Goal: Task Accomplishment & Management: Manage account settings

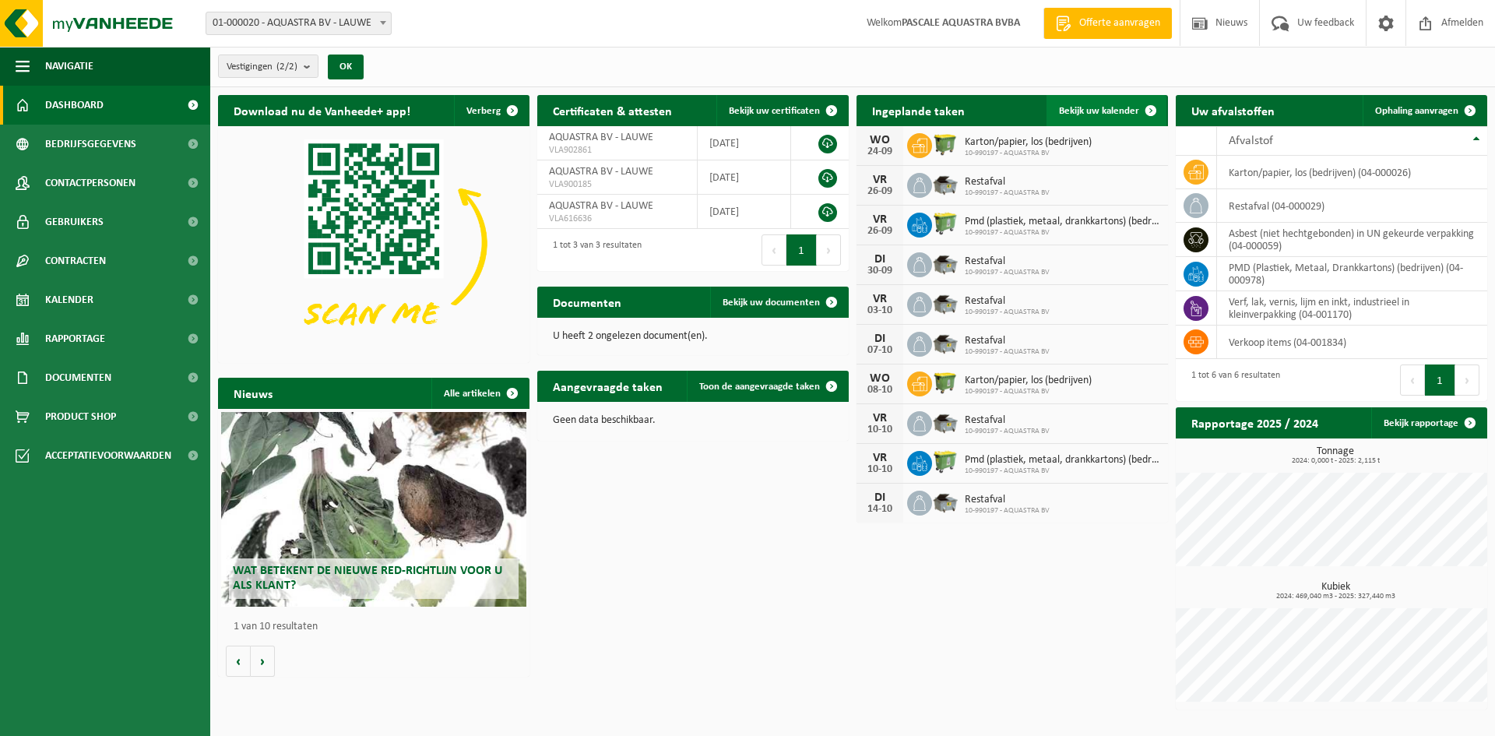
click at [1151, 107] on span at bounding box center [1150, 110] width 31 height 31
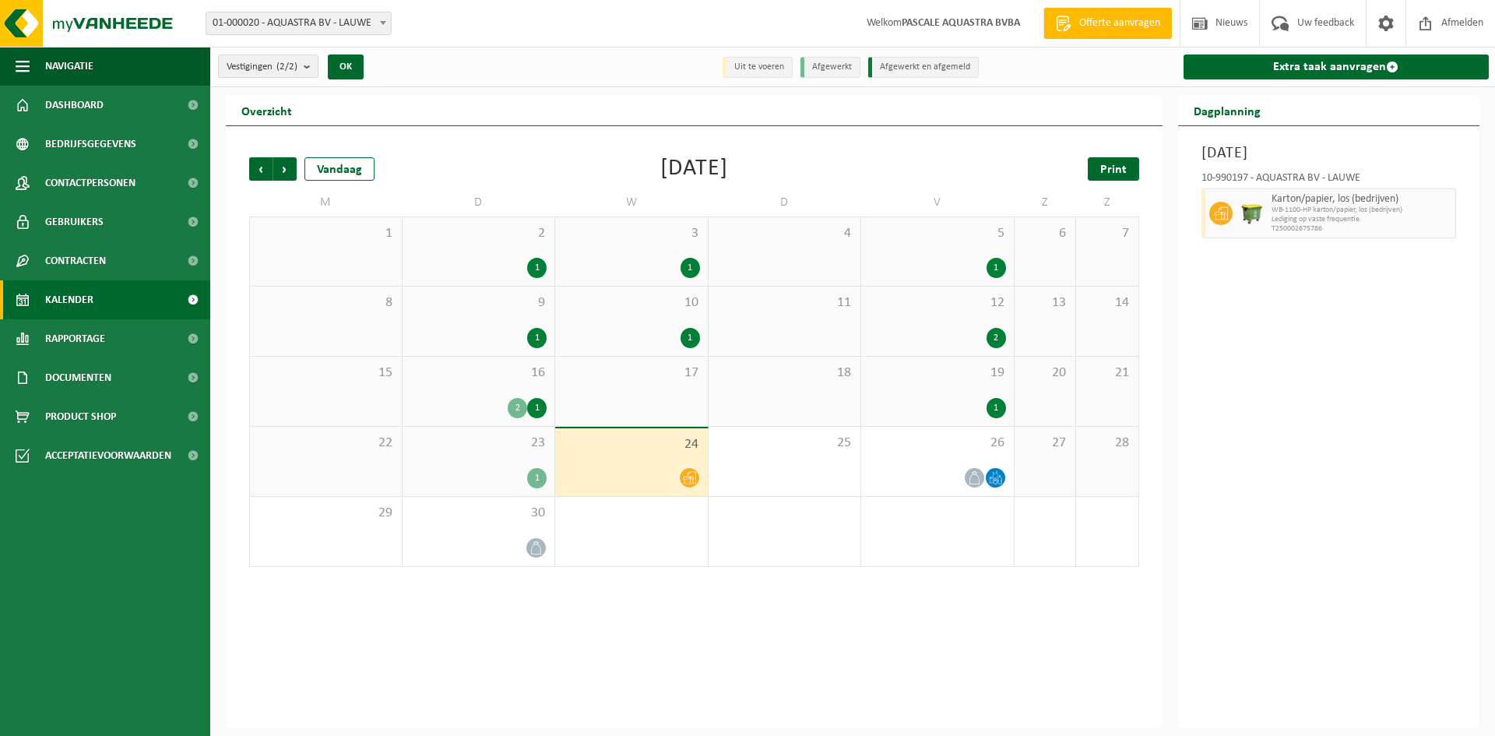
click at [1112, 168] on span "Print" at bounding box center [1113, 169] width 26 height 12
click at [282, 172] on span "Volgende" at bounding box center [284, 168] width 23 height 23
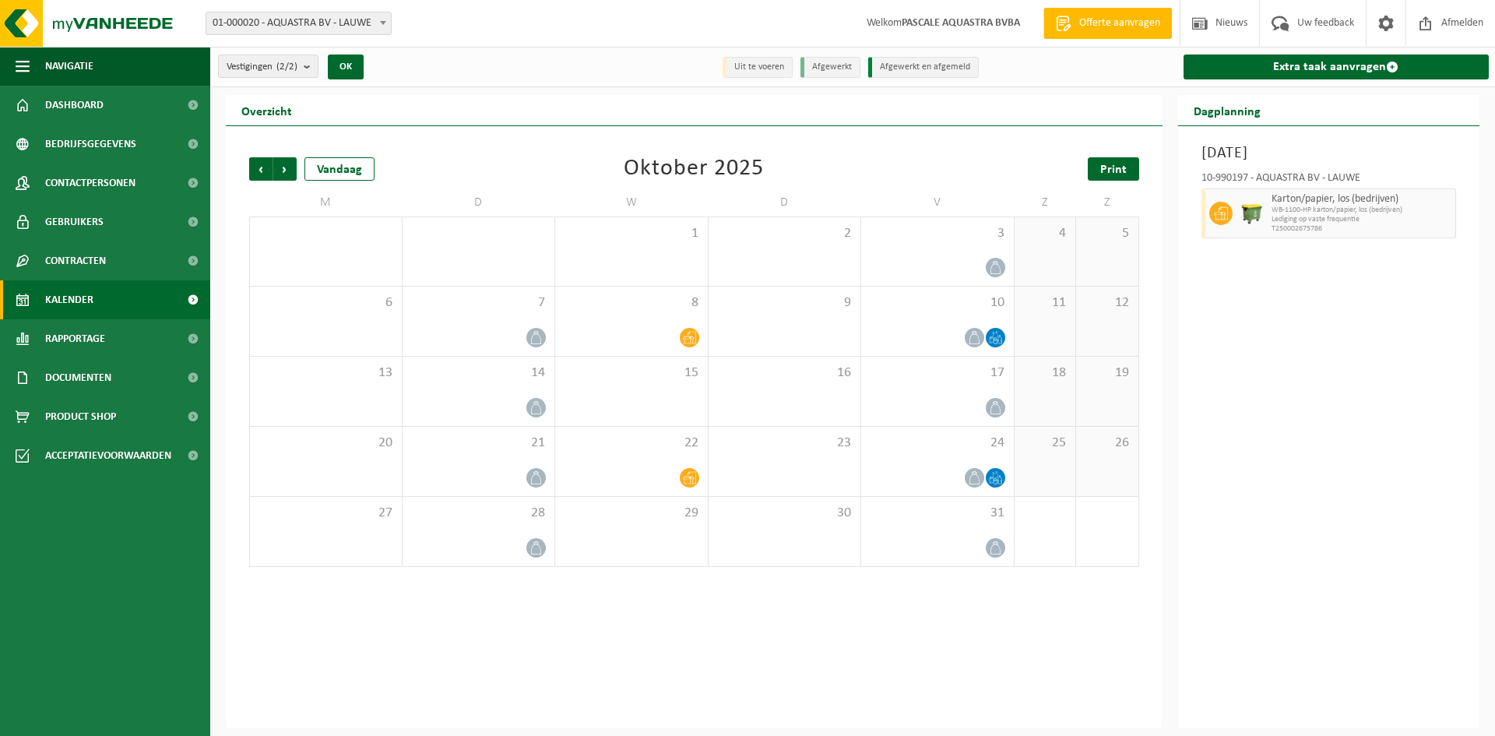
click at [1113, 177] on link "Print" at bounding box center [1113, 168] width 51 height 23
click at [288, 170] on span "Volgende" at bounding box center [284, 168] width 23 height 23
click at [1105, 171] on span "Print" at bounding box center [1113, 169] width 26 height 12
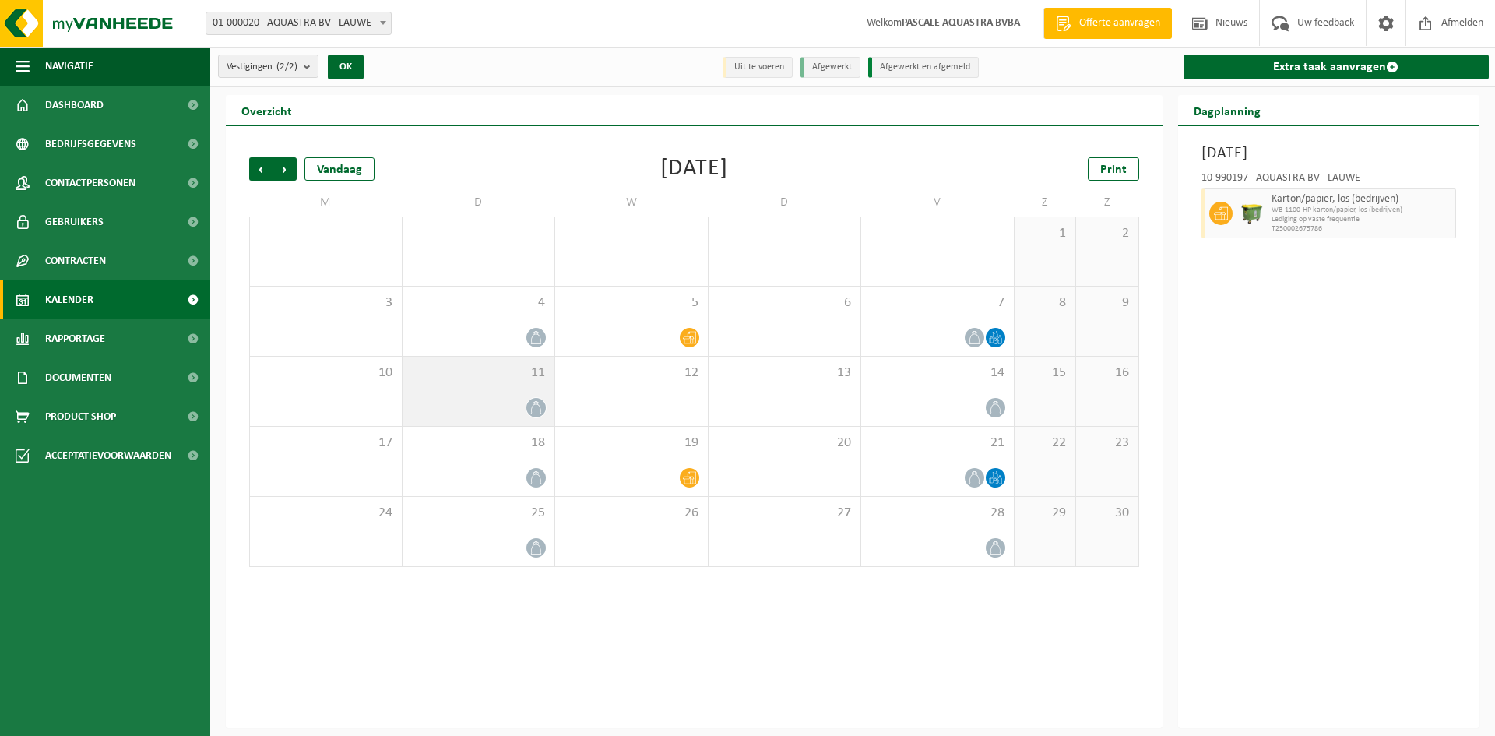
click at [531, 392] on div "11" at bounding box center [478, 391] width 153 height 69
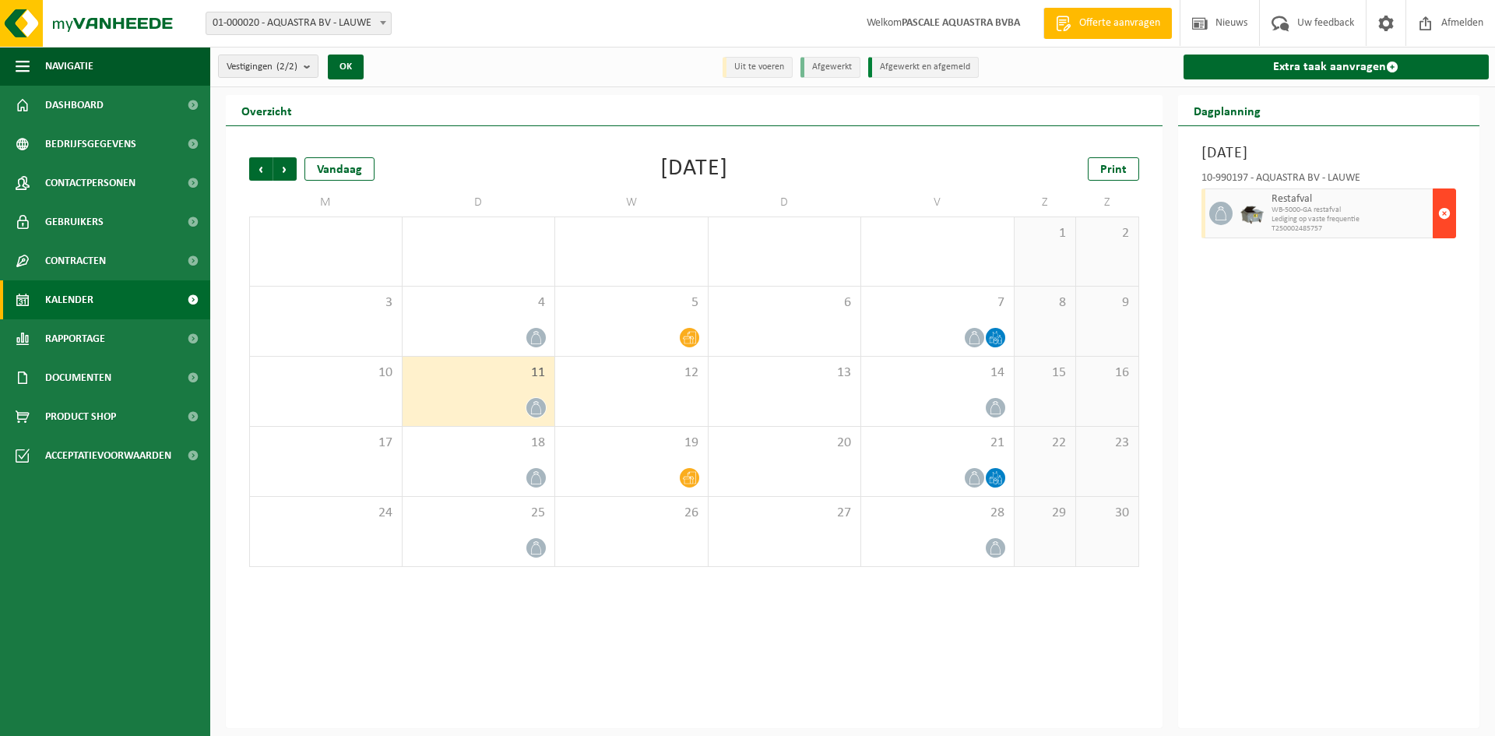
click at [1443, 211] on span "button" at bounding box center [1444, 213] width 12 height 31
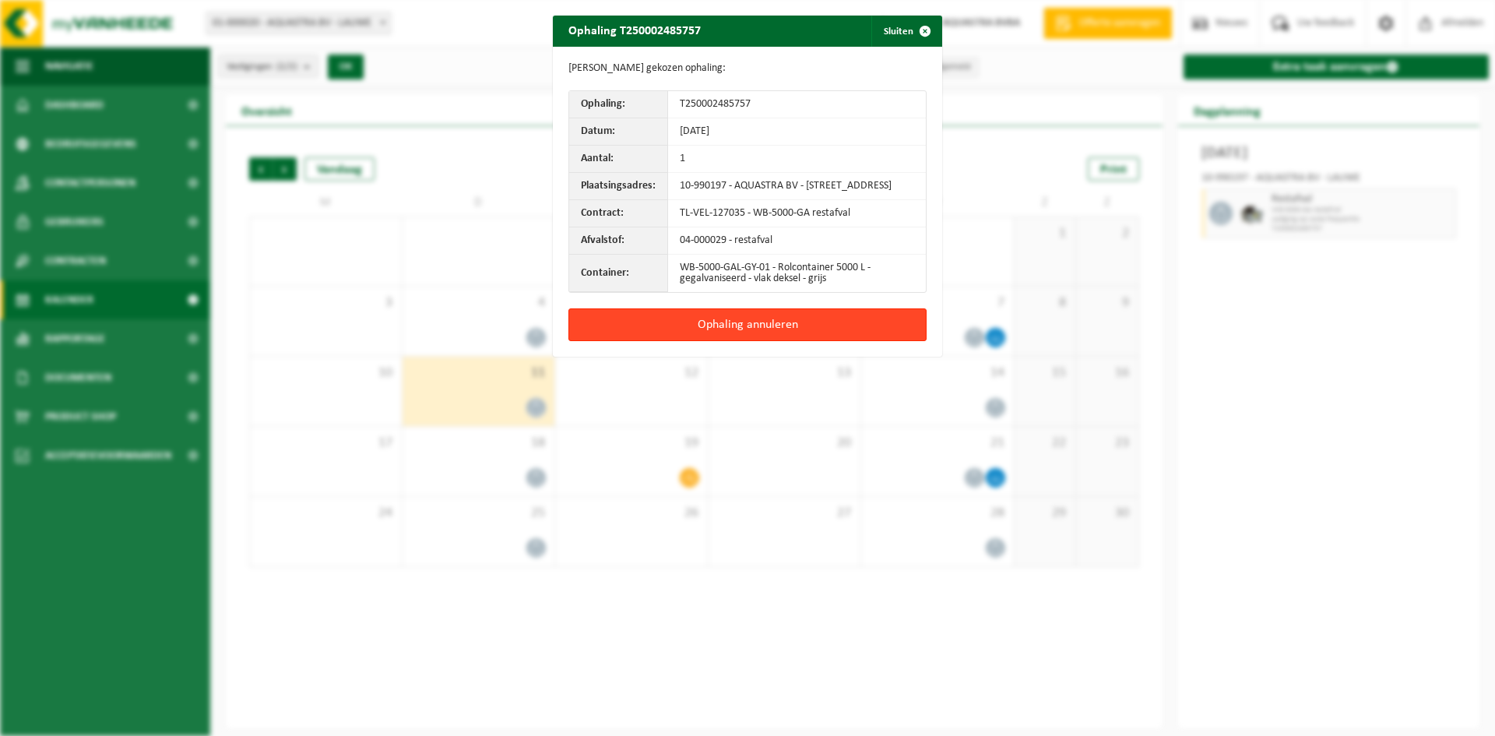
click at [762, 332] on button "Ophaling annuleren" at bounding box center [747, 324] width 358 height 33
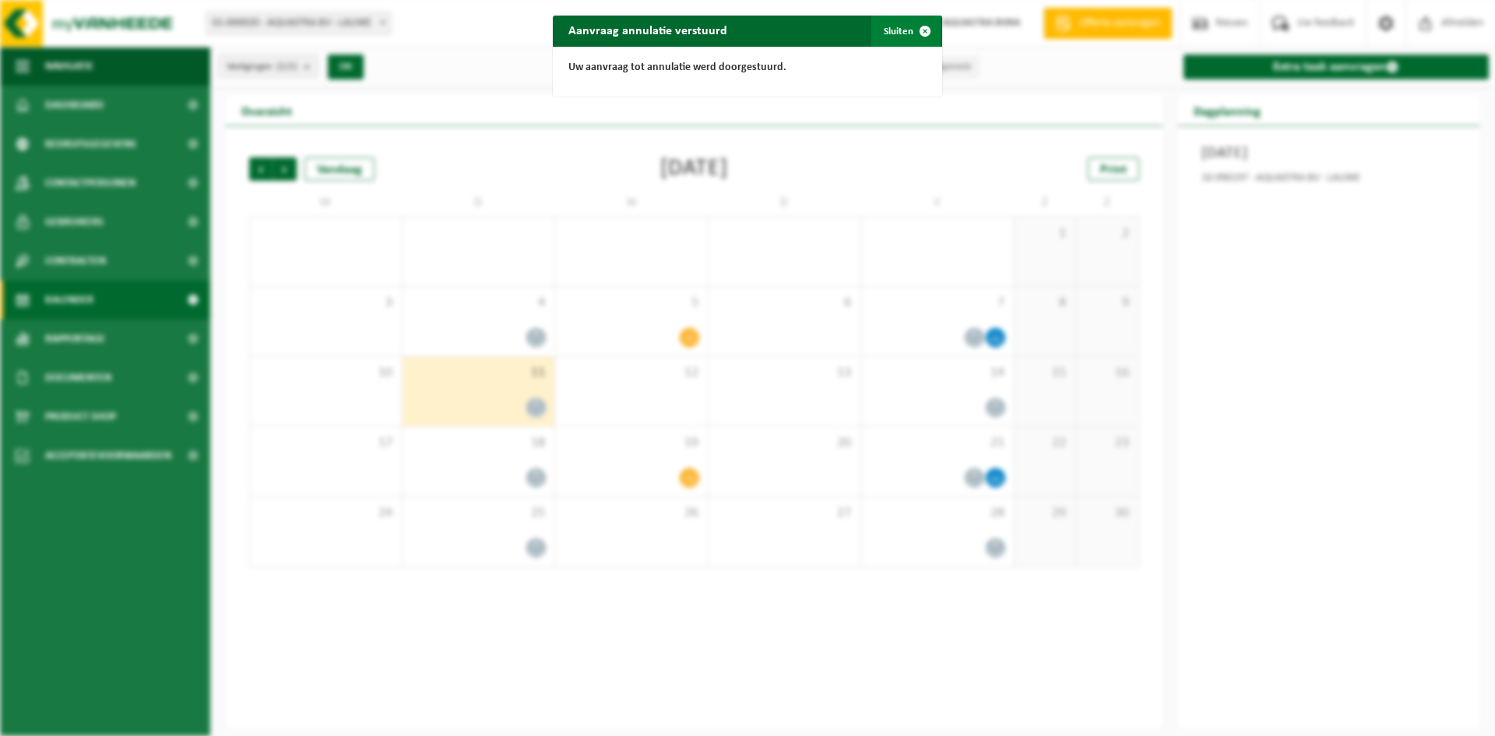
click at [921, 29] on span "button" at bounding box center [924, 31] width 31 height 31
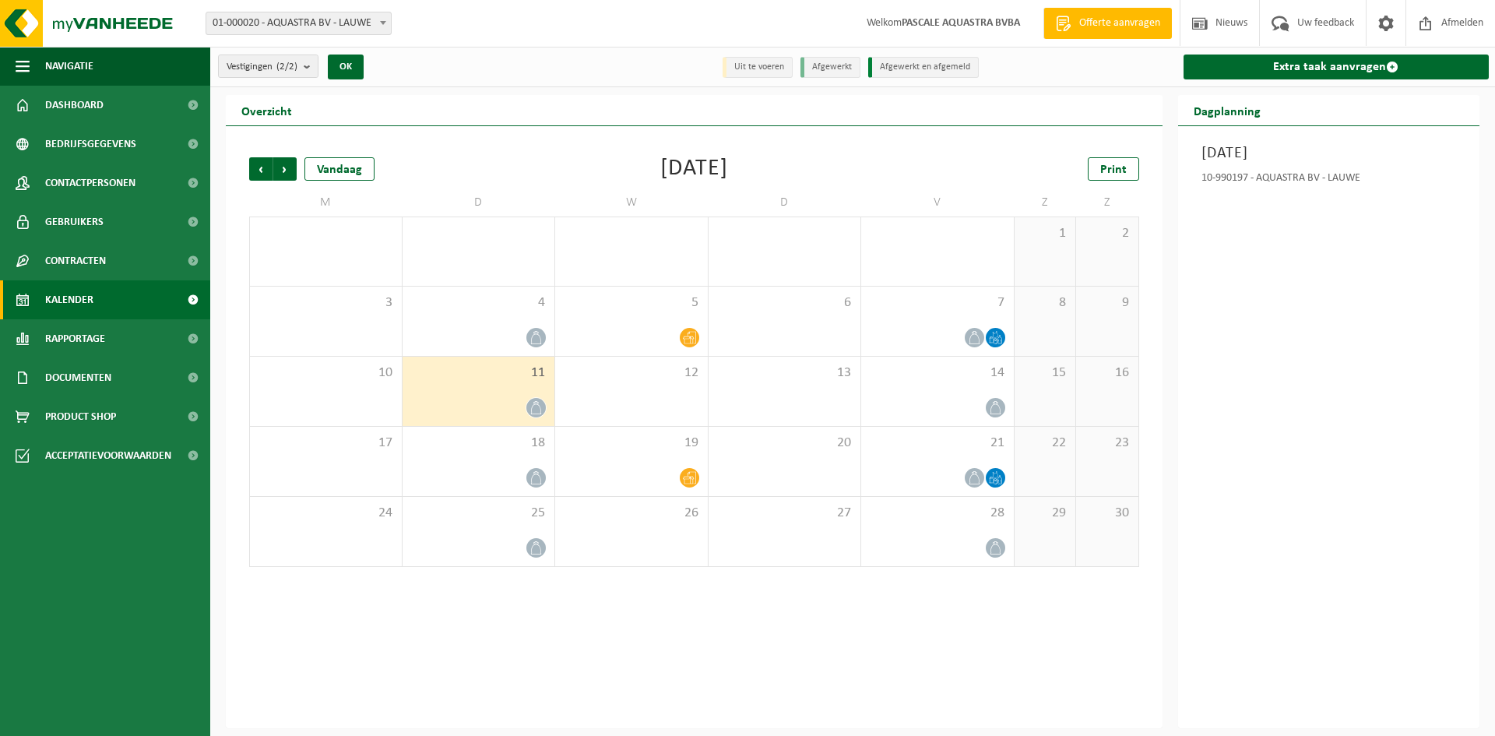
click at [1304, 265] on div "[DATE] 10-990197 - AQUASTRA BV - LAUWE" at bounding box center [1329, 427] width 302 height 602
click at [1114, 169] on span "Print" at bounding box center [1113, 169] width 26 height 12
click at [286, 169] on span "Volgende" at bounding box center [284, 168] width 23 height 23
